Goal: Task Accomplishment & Management: Manage account settings

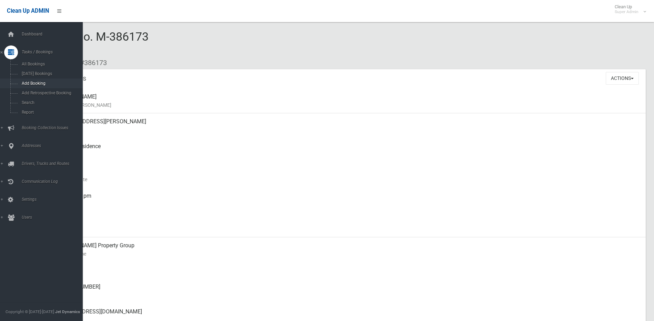
scroll to position [138, 0]
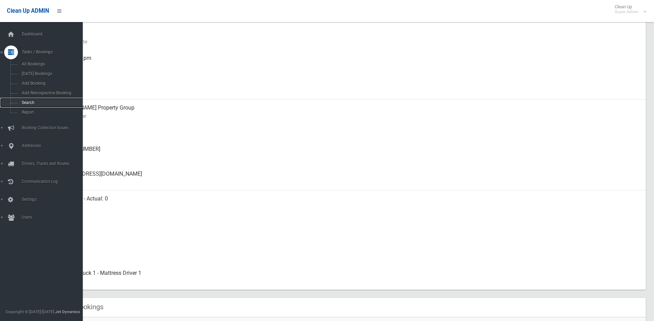
click at [27, 101] on span "Search" at bounding box center [51, 102] width 62 height 5
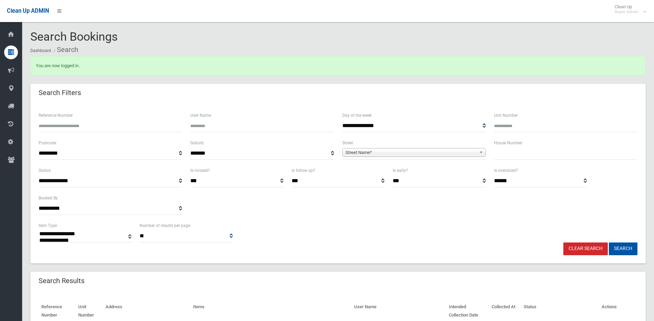
select select
click at [357, 150] on span "Street Name*" at bounding box center [410, 152] width 131 height 8
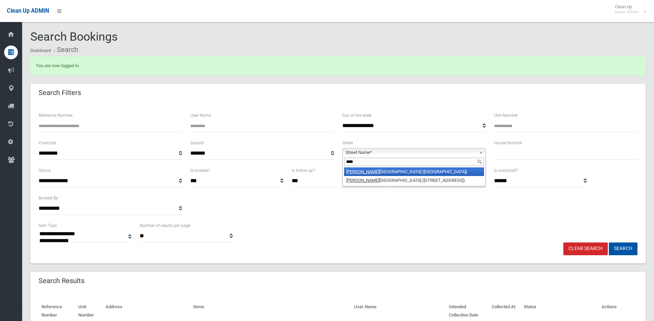
type input "*****"
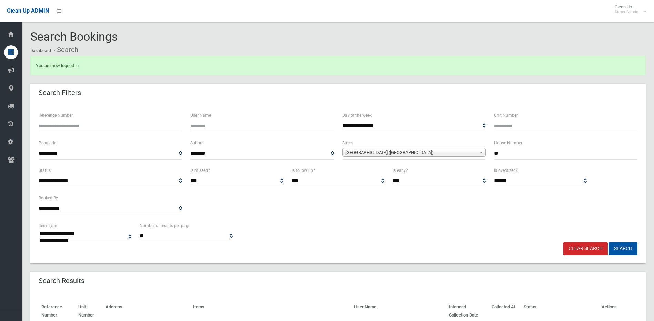
type input "**"
click at [608, 243] on button "Search" at bounding box center [622, 249] width 29 height 13
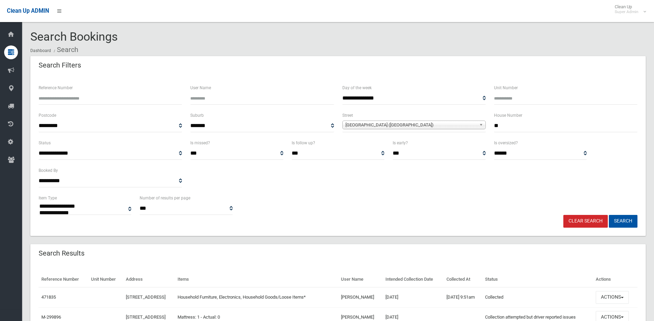
select select
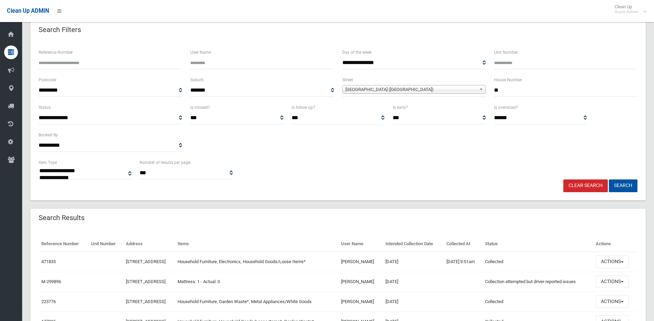
scroll to position [99, 0]
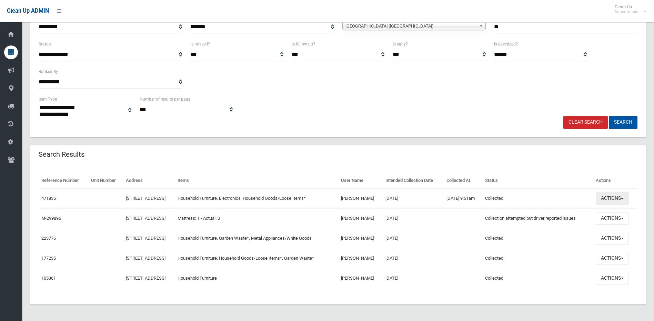
click at [620, 202] on button "Actions" at bounding box center [611, 198] width 33 height 13
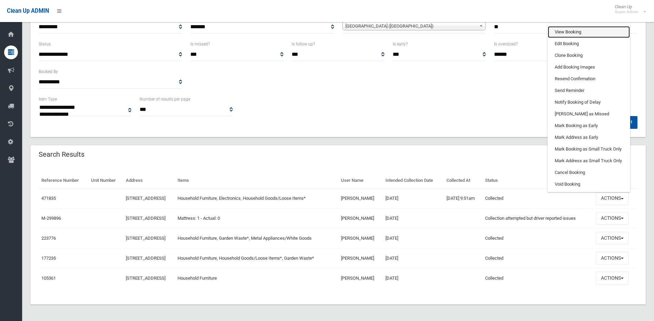
click at [601, 29] on link "View Booking" at bounding box center [588, 32] width 82 height 12
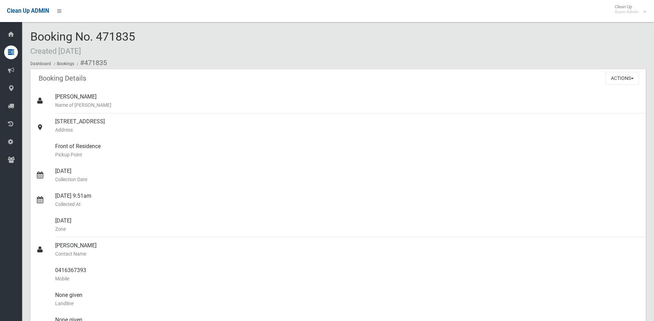
scroll to position [379, 0]
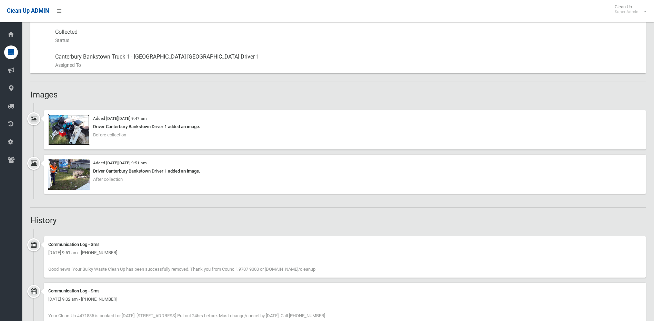
click at [64, 126] on img at bounding box center [68, 129] width 41 height 31
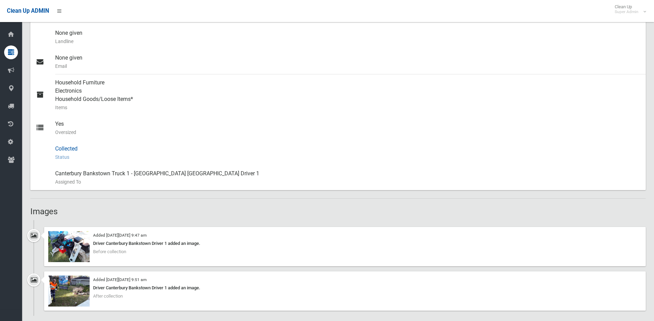
scroll to position [172, 0]
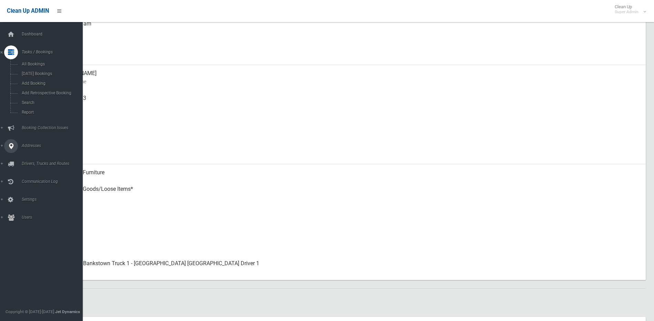
click at [27, 140] on link "Addresses" at bounding box center [44, 146] width 88 height 14
click at [29, 102] on span "All Addresses" at bounding box center [51, 99] width 62 height 5
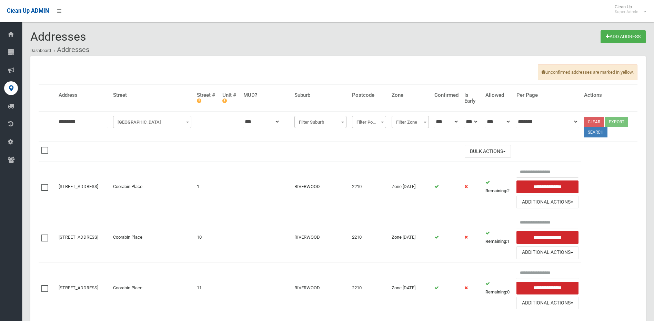
type input "********"
click button at bounding box center [0, 0] width 0 height 0
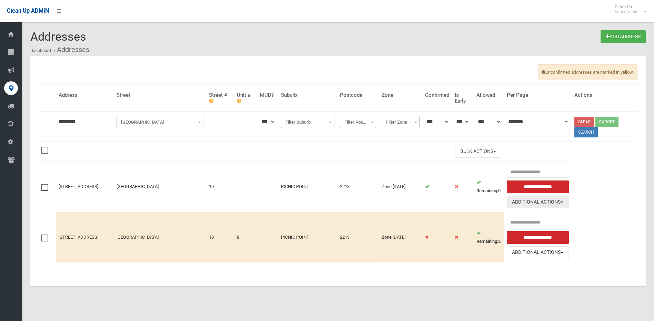
click at [558, 202] on button "Additional Actions" at bounding box center [537, 202] width 62 height 13
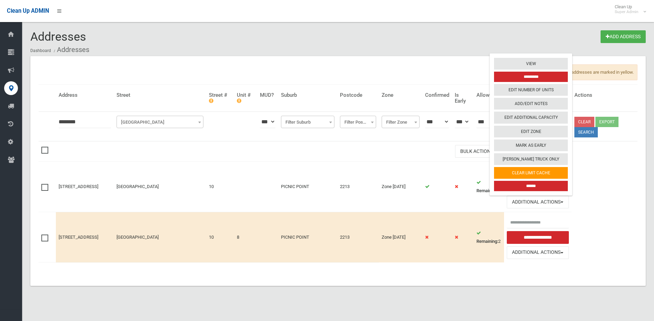
click at [577, 295] on section "Addresses Add Address Dashboard Addresses Unconfirmed addresses are marked in y…" at bounding box center [338, 166] width 632 height 272
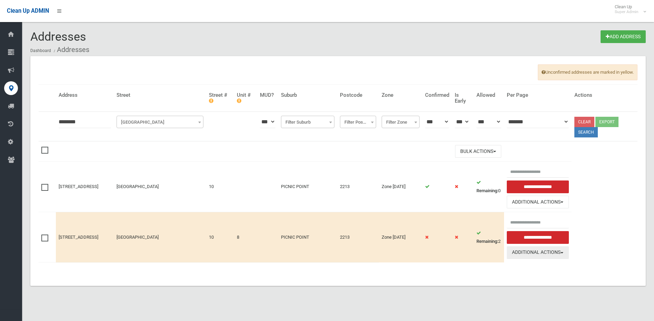
click at [550, 250] on button "Additional Actions" at bounding box center [537, 252] width 62 height 13
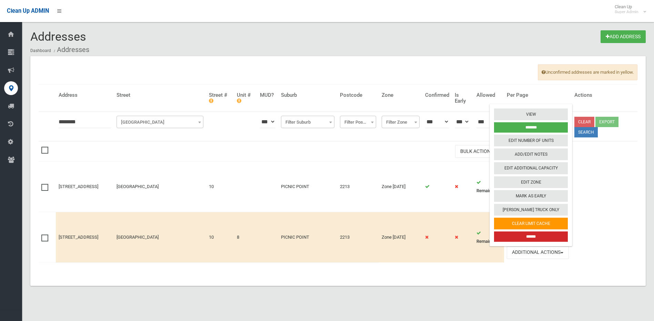
click at [538, 238] on input "******" at bounding box center [531, 237] width 74 height 10
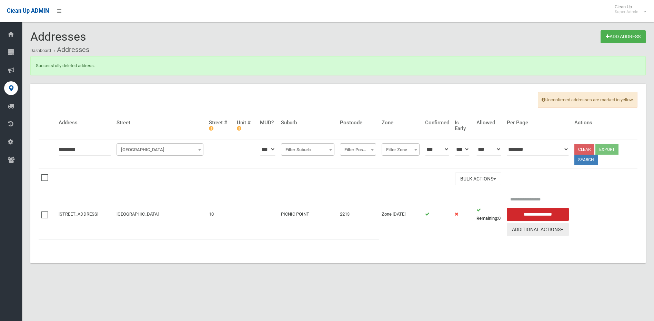
click at [538, 235] on button "Additional Actions" at bounding box center [537, 229] width 62 height 13
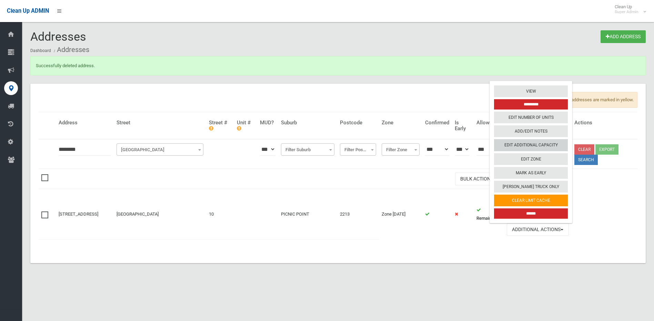
click at [535, 146] on link "Edit Additional Capacity" at bounding box center [531, 146] width 74 height 12
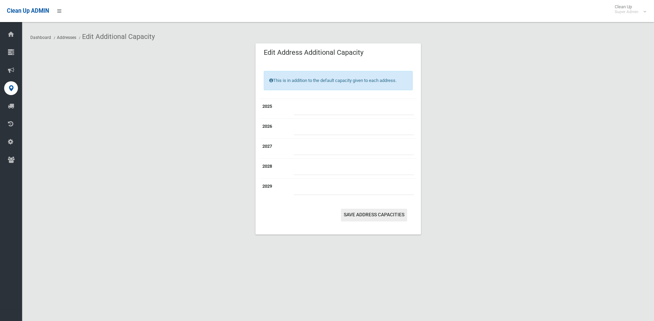
type input "*"
click at [378, 213] on button "Save Address capacities" at bounding box center [374, 215] width 66 height 13
